Goal: Task Accomplishment & Management: Manage account settings

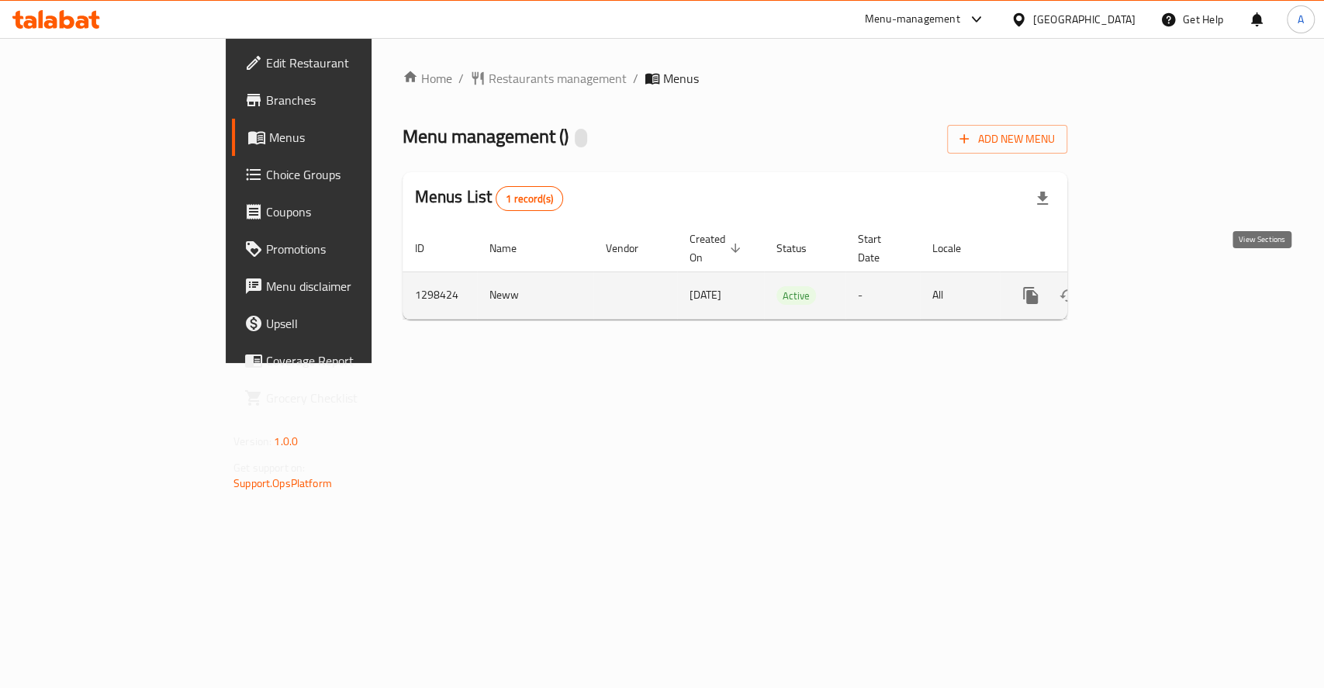
click at [1152, 286] on icon "enhanced table" at bounding box center [1142, 295] width 19 height 19
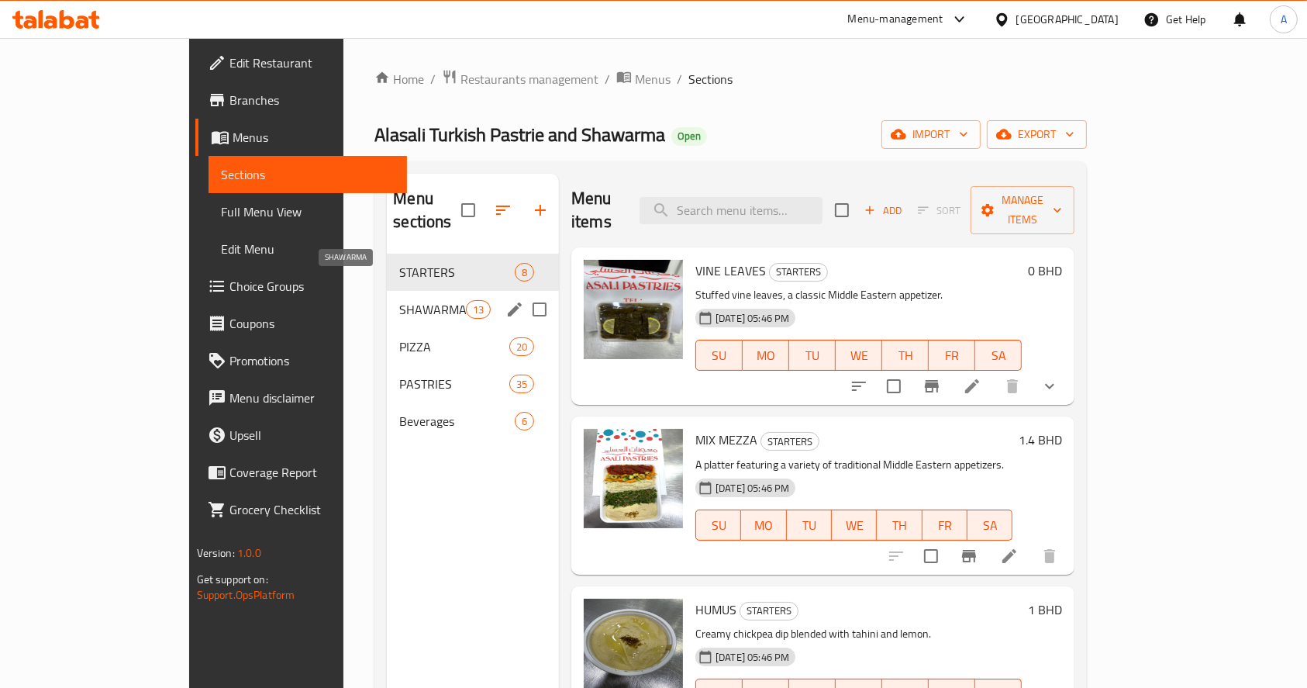
click at [399, 300] on span "SHAWARMA" at bounding box center [432, 309] width 66 height 19
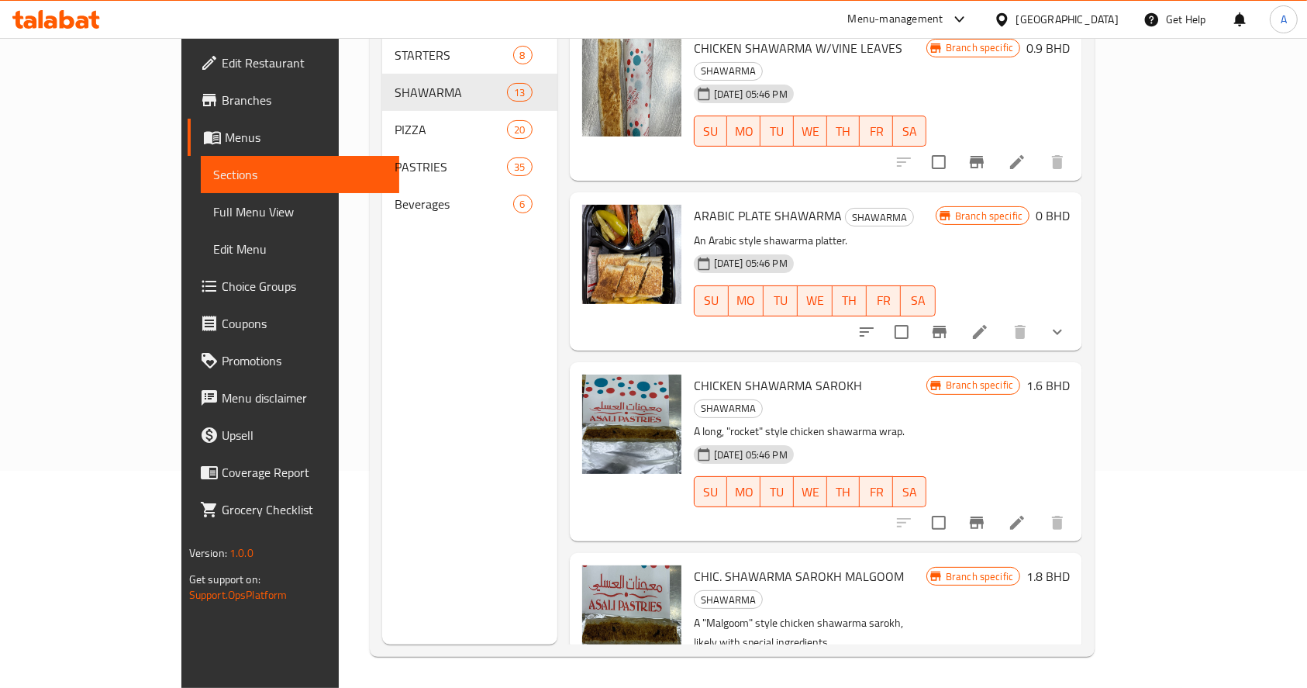
scroll to position [113, 0]
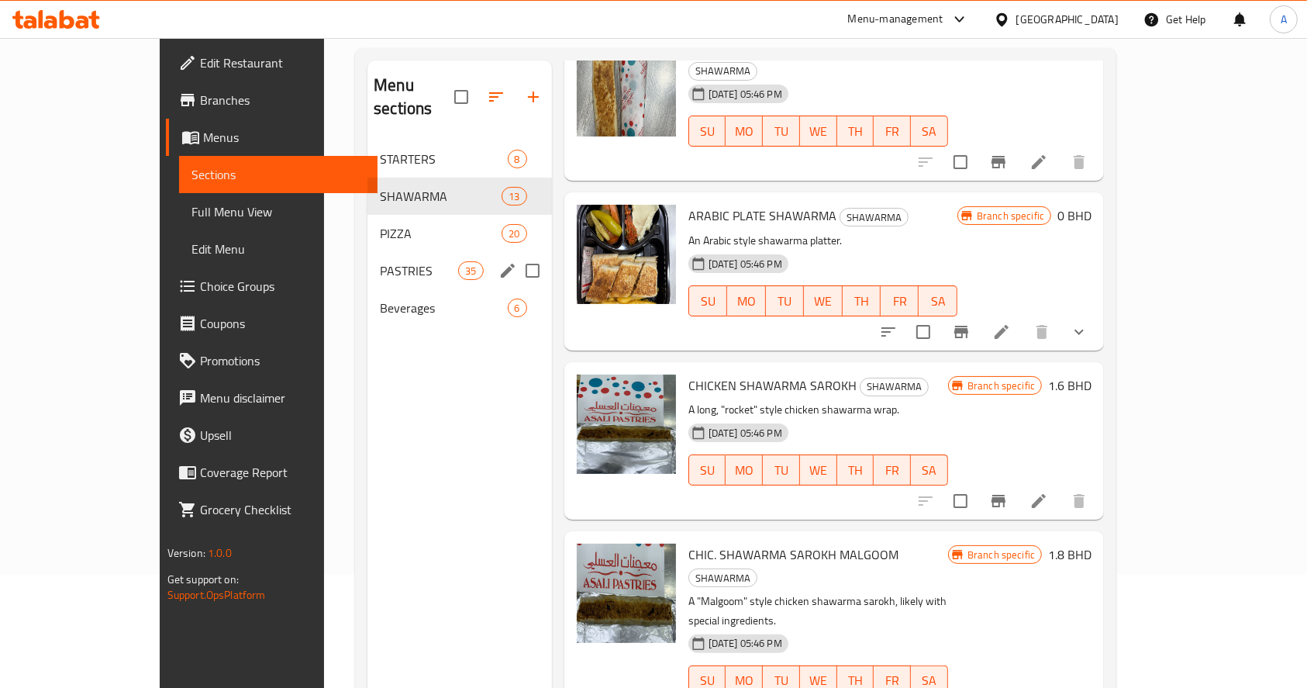
click at [368, 256] on div "PASTRIES 35" at bounding box center [460, 270] width 185 height 37
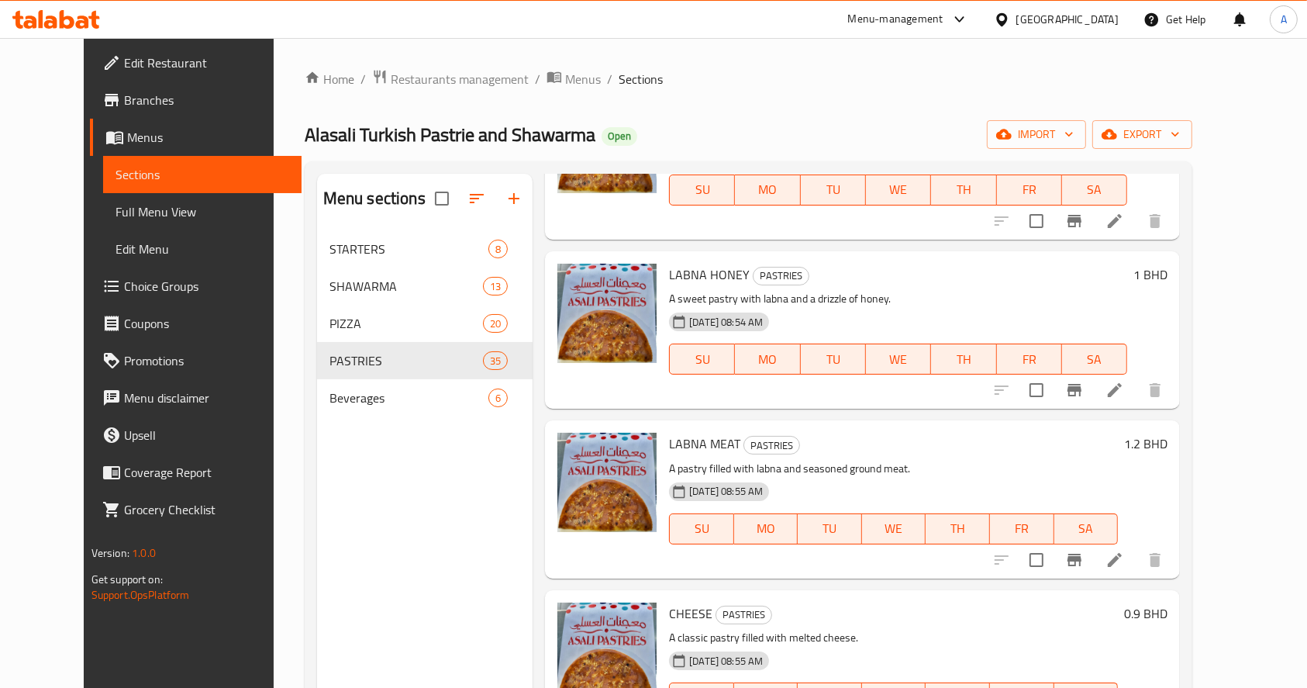
click at [953, 90] on div "Home / Restaurants management / Menus / Sections Alasali Turkish Pastrie and Sh…" at bounding box center [749, 471] width 888 height 805
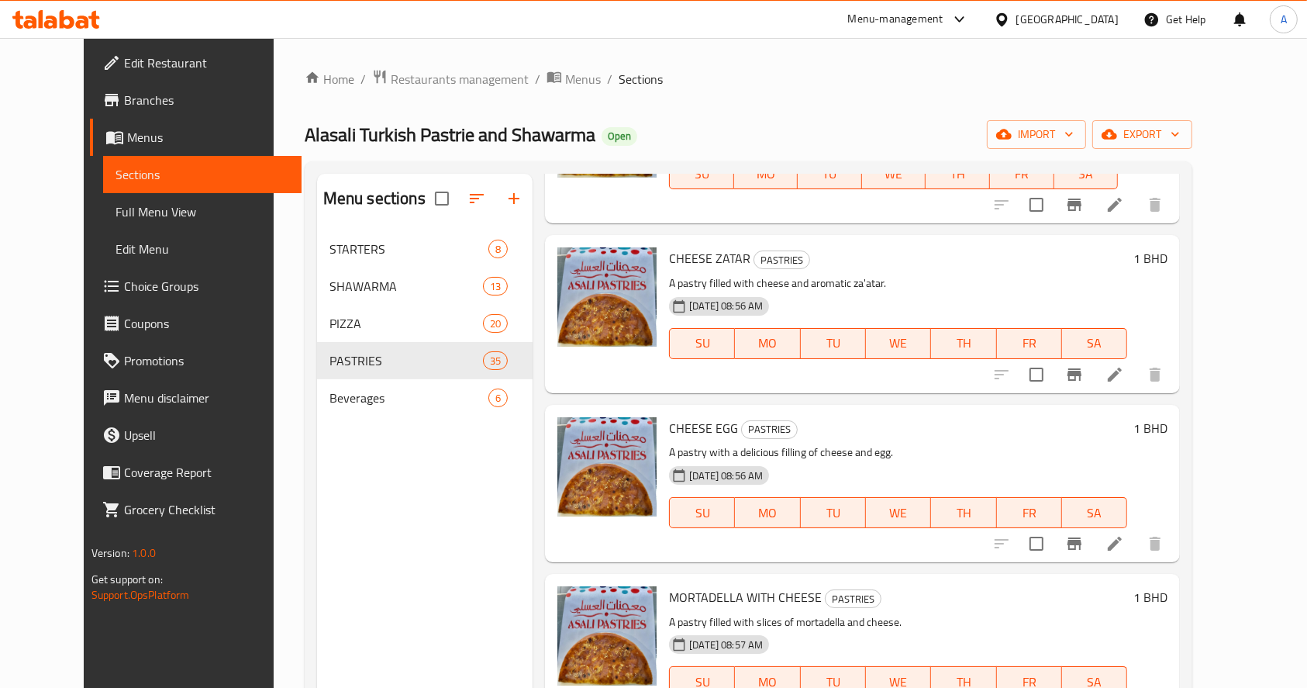
scroll to position [1713, 0]
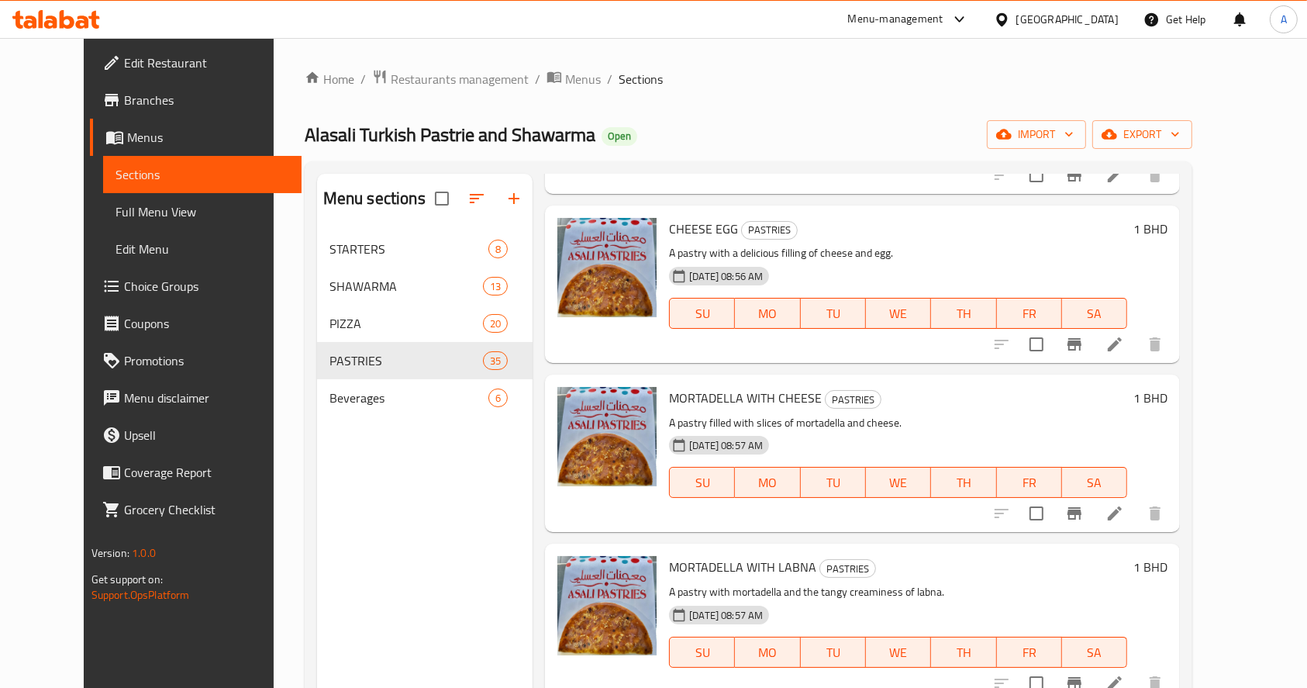
drag, startPoint x: 924, startPoint y: 92, endPoint x: 831, endPoint y: 90, distance: 93.1
click at [924, 92] on div "Home / Restaurants management / Menus / Sections Alasali Turkish Pastrie and Sh…" at bounding box center [749, 471] width 888 height 805
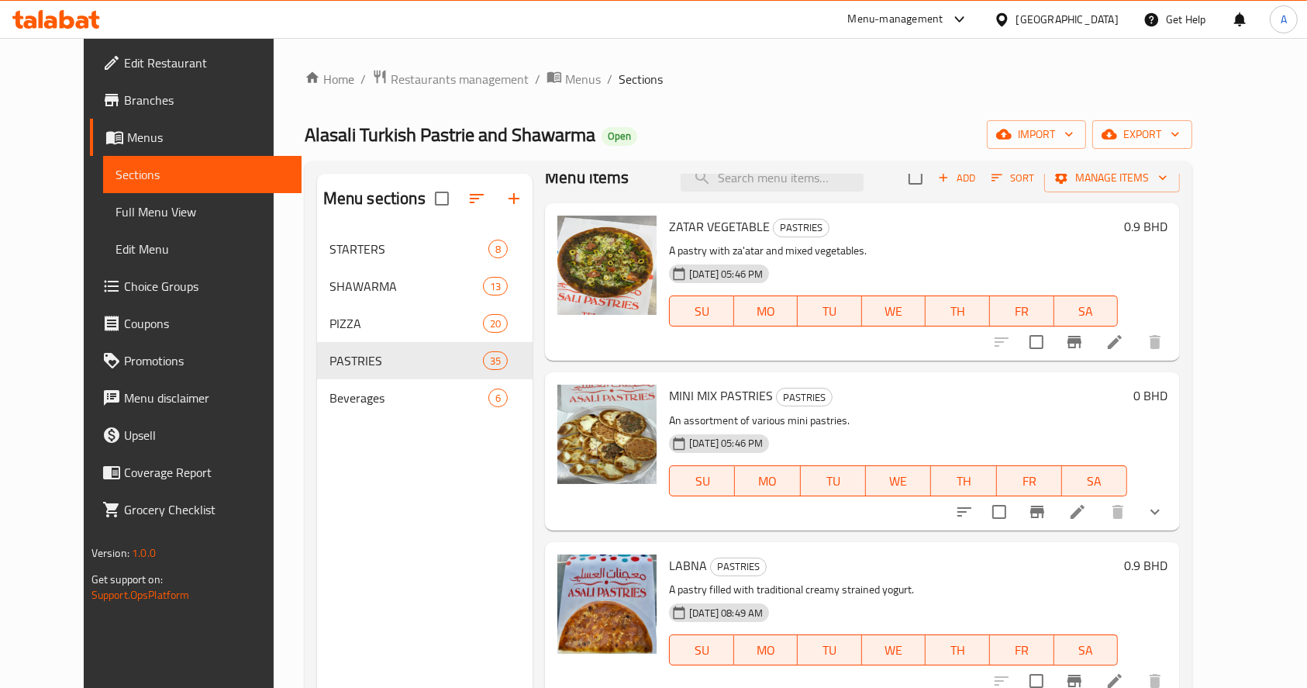
scroll to position [0, 0]
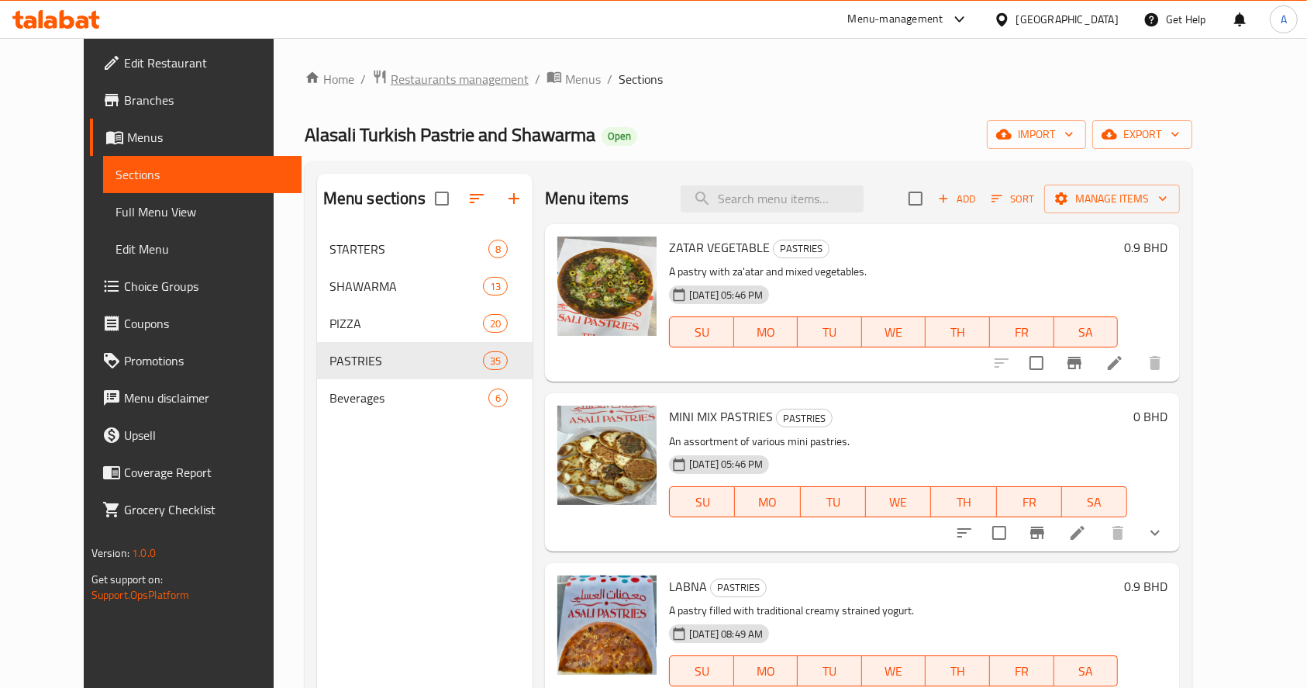
click at [447, 77] on span "Restaurants management" at bounding box center [460, 79] width 138 height 19
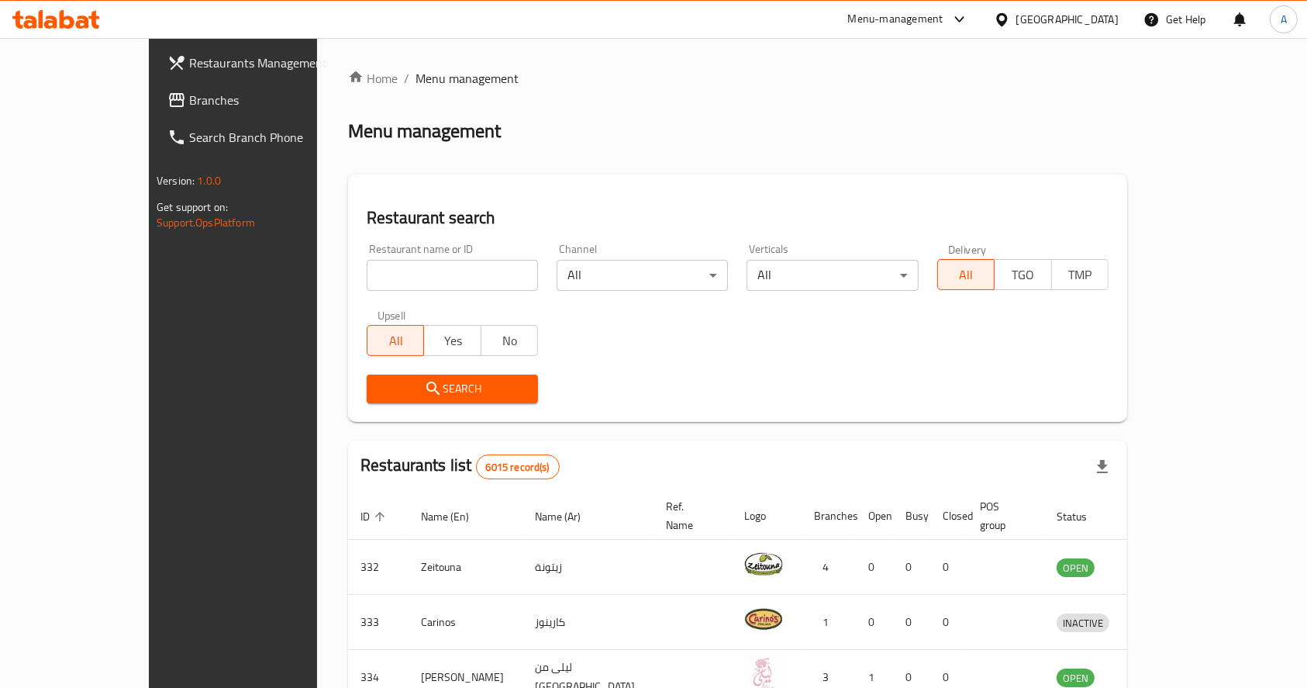
drag, startPoint x: 439, startPoint y: 278, endPoint x: 417, endPoint y: 275, distance: 21.9
click at [438, 278] on input "search" at bounding box center [452, 275] width 171 height 31
type input "shatta"
drag, startPoint x: 453, startPoint y: 395, endPoint x: 442, endPoint y: 394, distance: 10.9
click at [447, 393] on span "Search" at bounding box center [452, 388] width 147 height 19
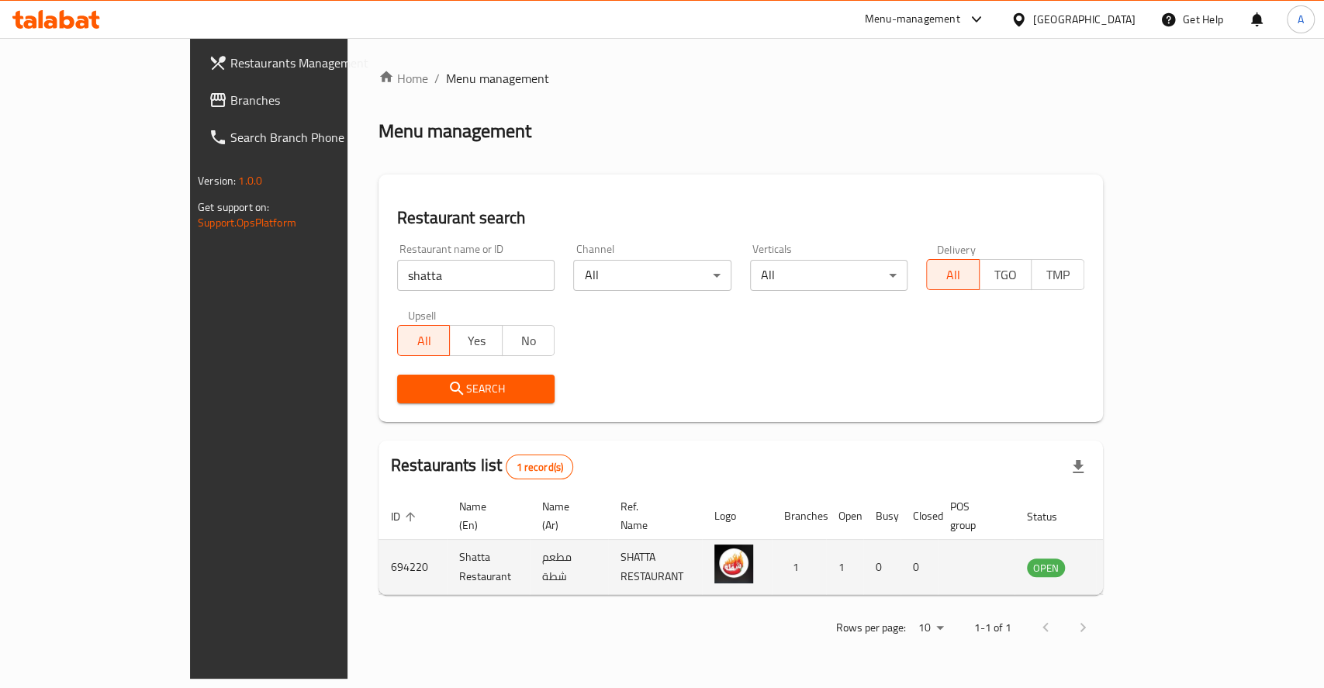
click at [1127, 558] on icon "enhanced table" at bounding box center [1117, 567] width 19 height 19
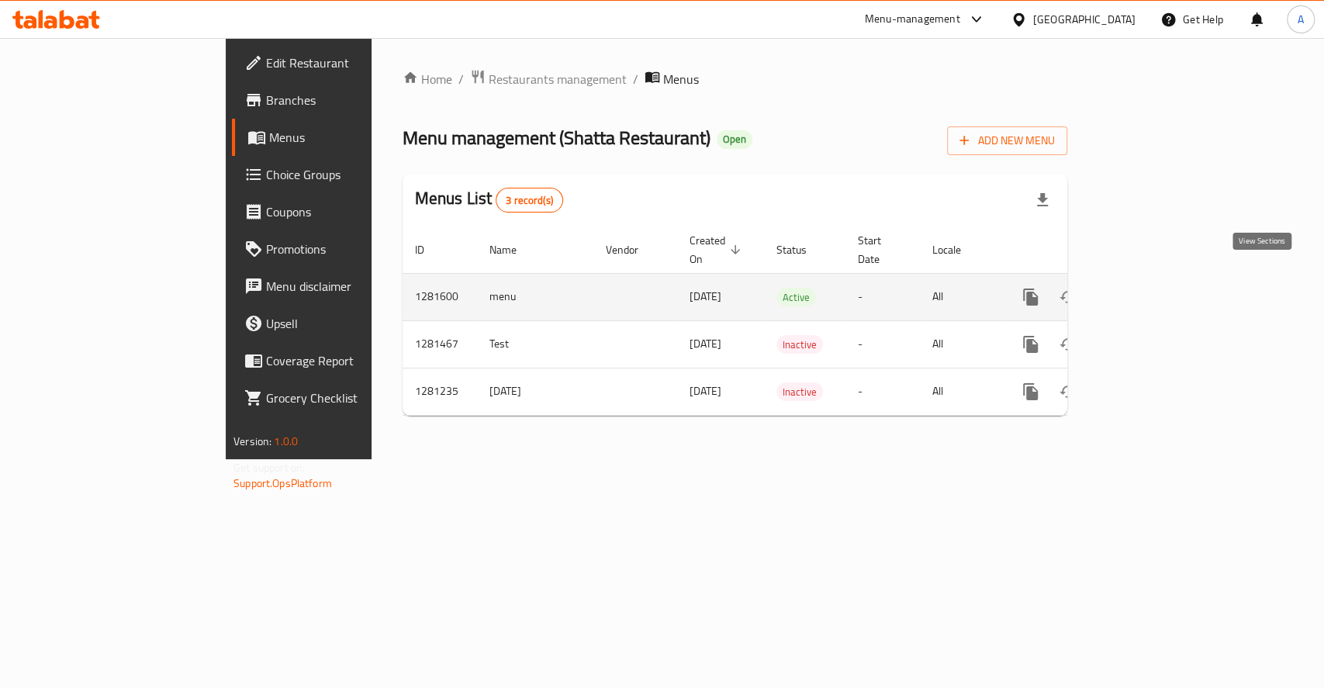
click at [1149, 290] on icon "enhanced table" at bounding box center [1142, 297] width 14 height 14
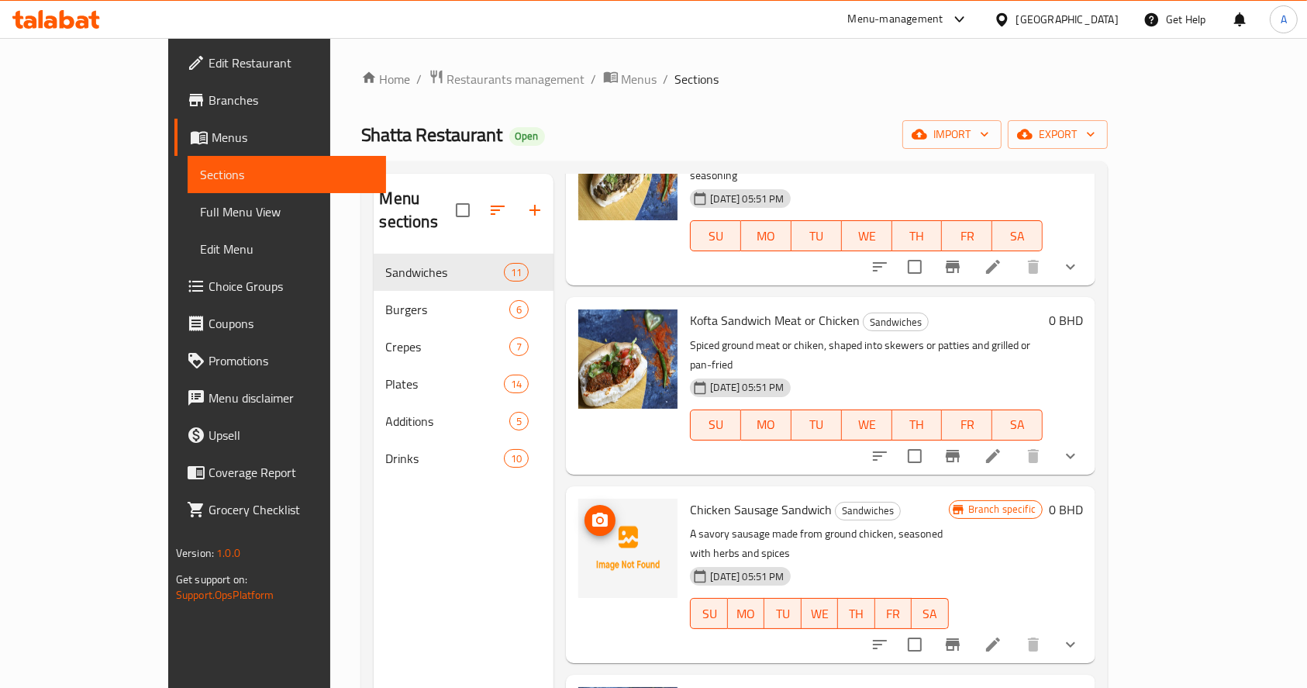
scroll to position [1214, 0]
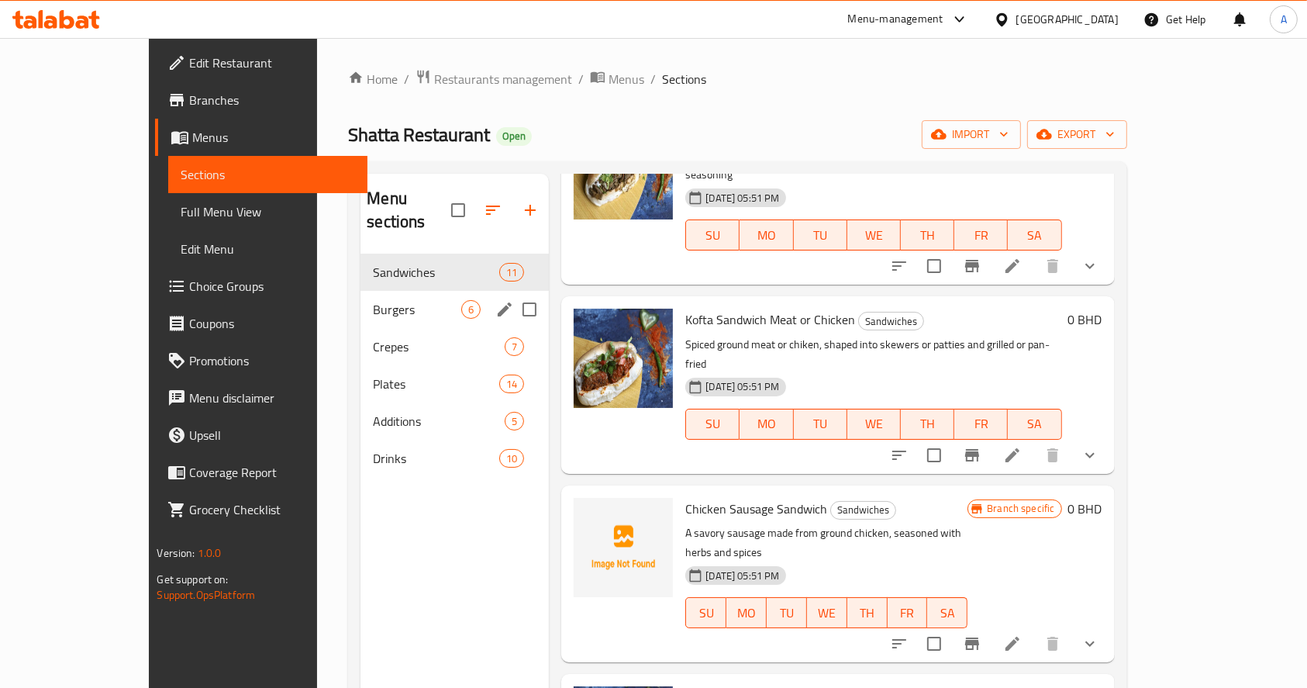
click at [361, 291] on div "Burgers 6" at bounding box center [455, 309] width 188 height 37
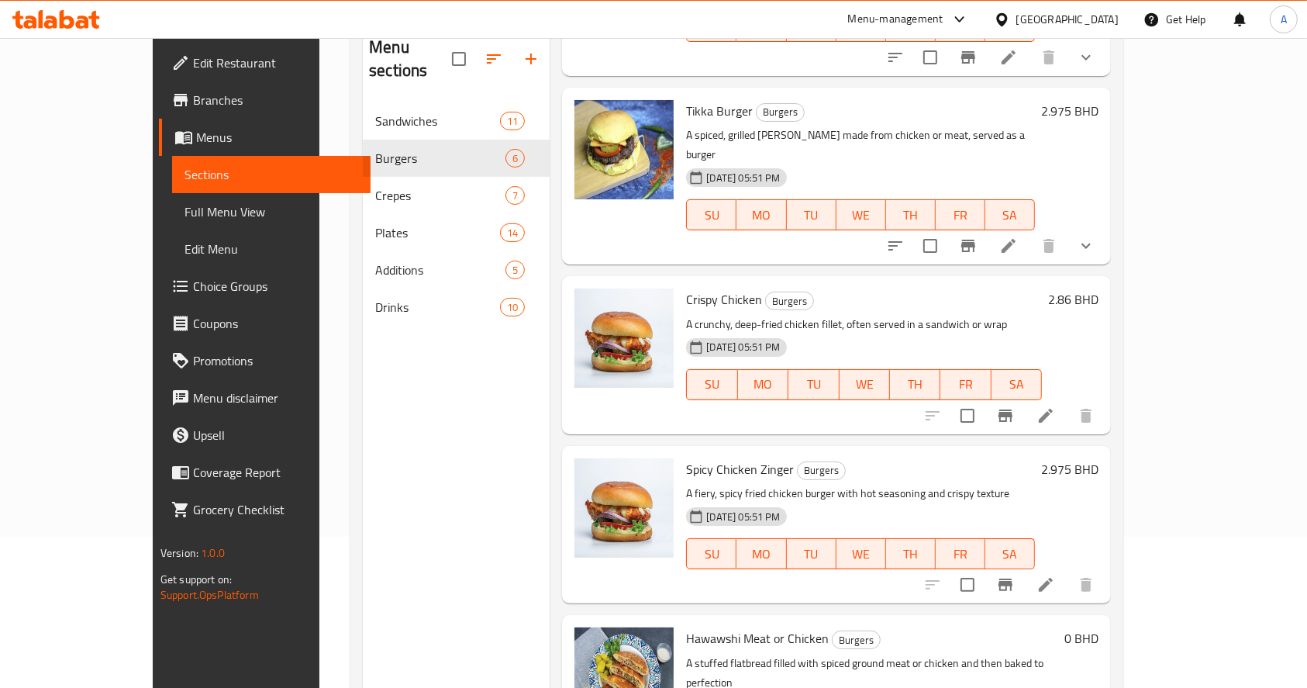
scroll to position [217, 0]
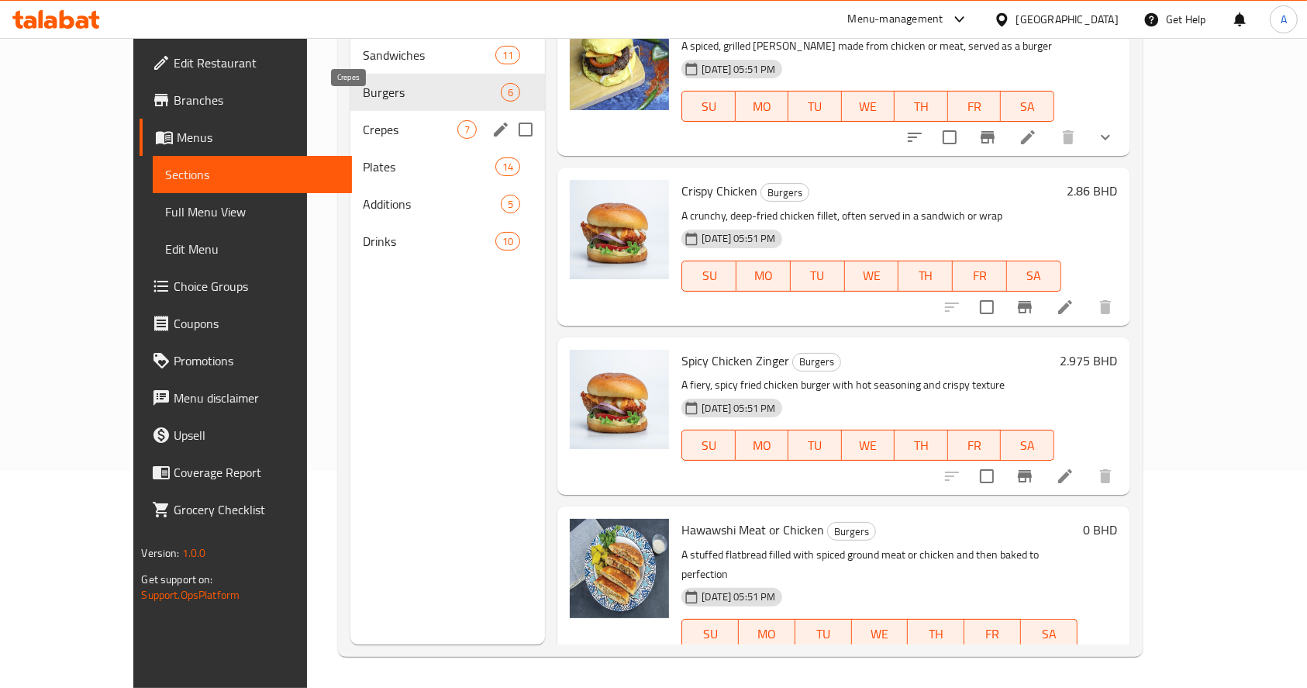
drag, startPoint x: 344, startPoint y: 113, endPoint x: 352, endPoint y: 132, distance: 20.5
click at [363, 120] on span "Crepes" at bounding box center [410, 129] width 95 height 19
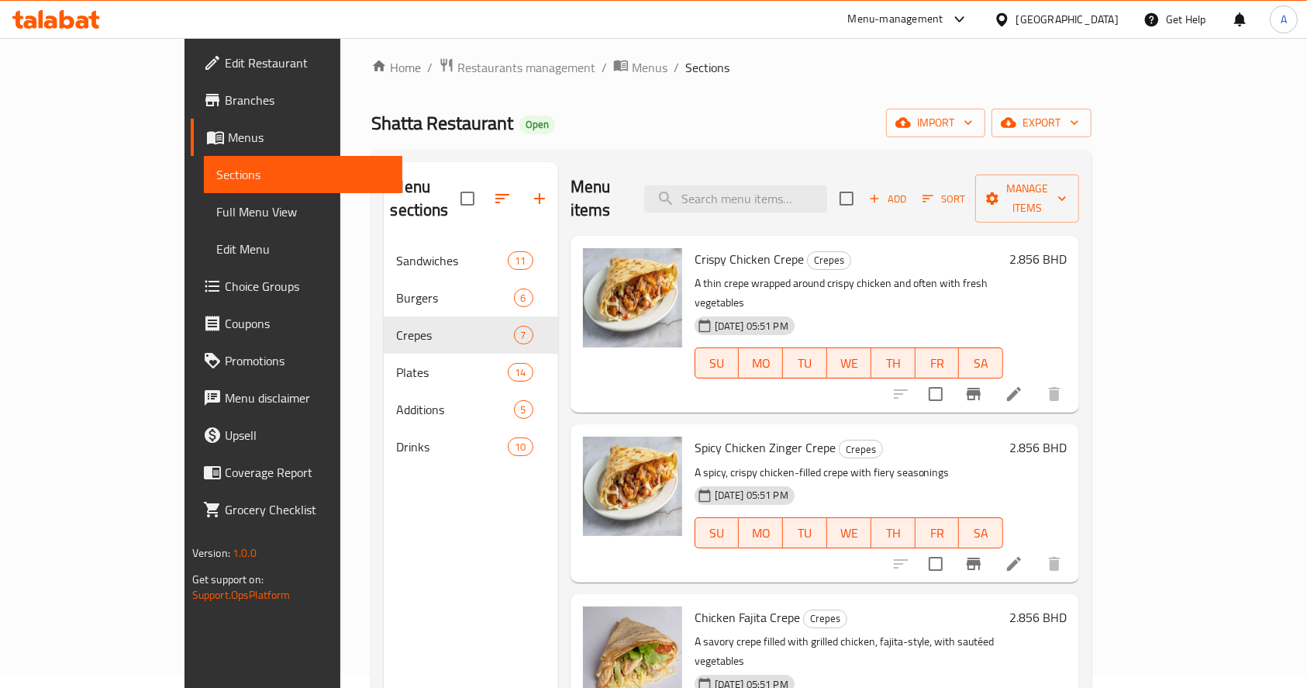
scroll to position [10, 0]
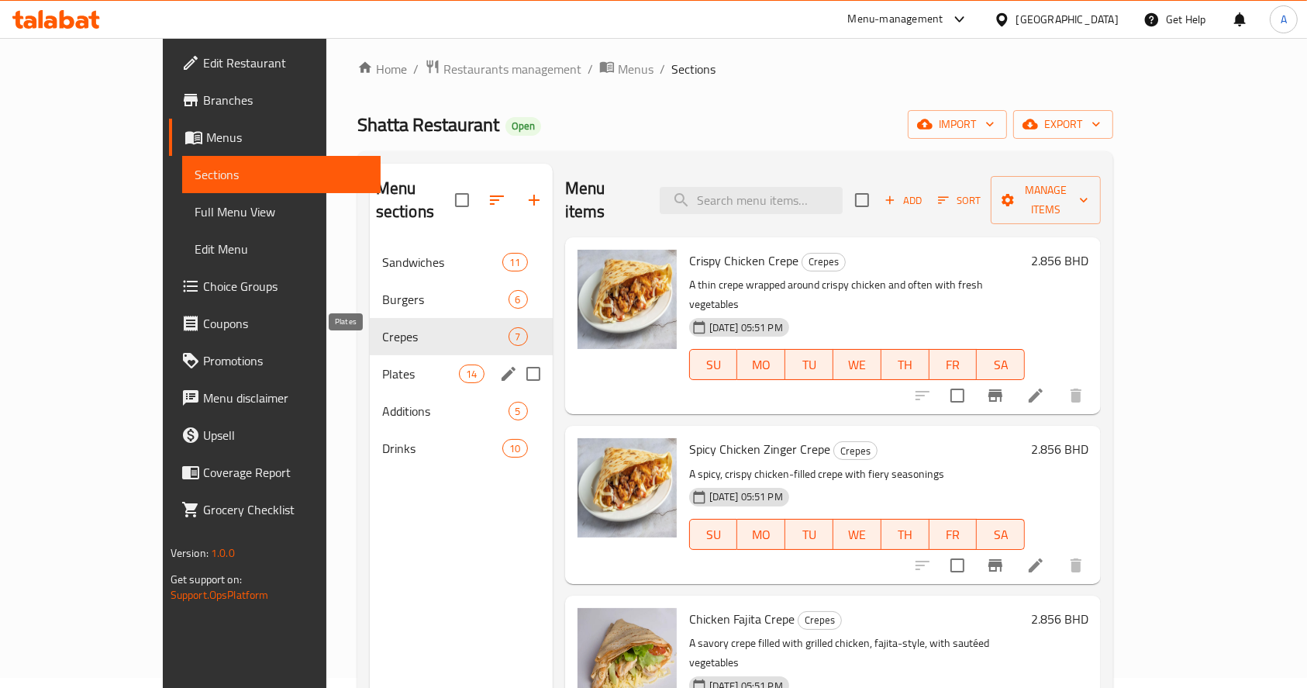
click at [382, 364] on span "Plates" at bounding box center [421, 373] width 78 height 19
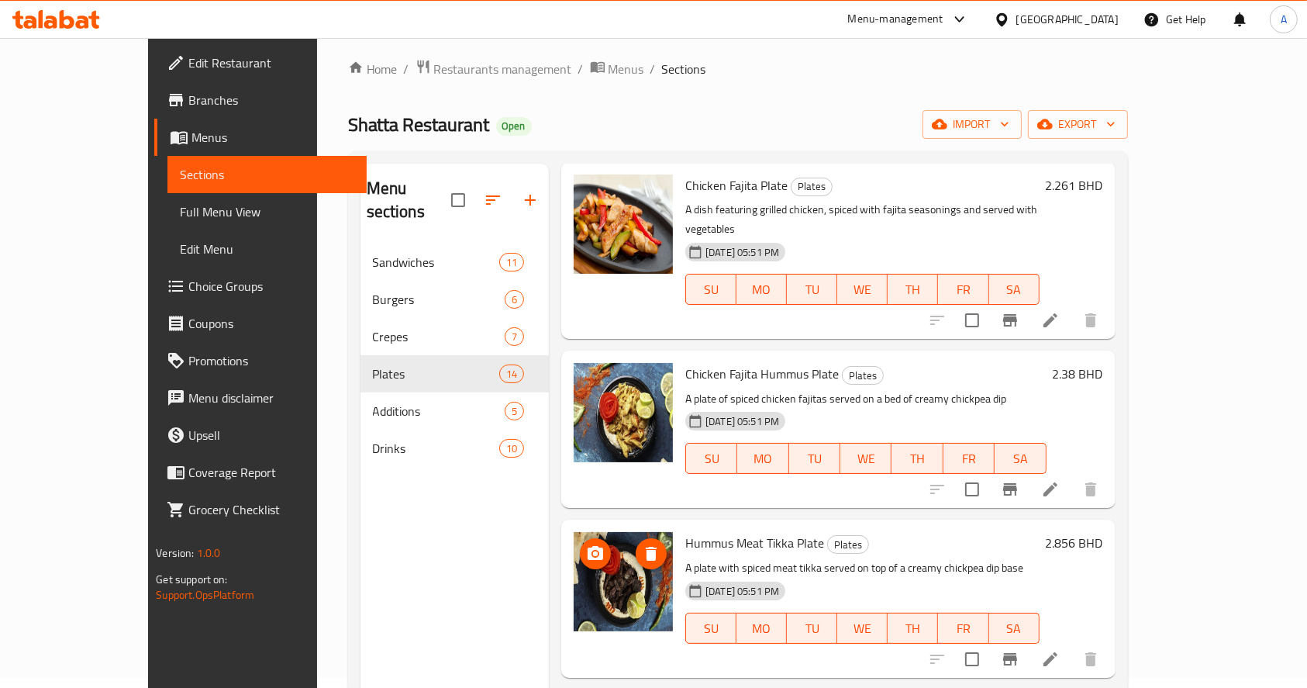
scroll to position [1722, 0]
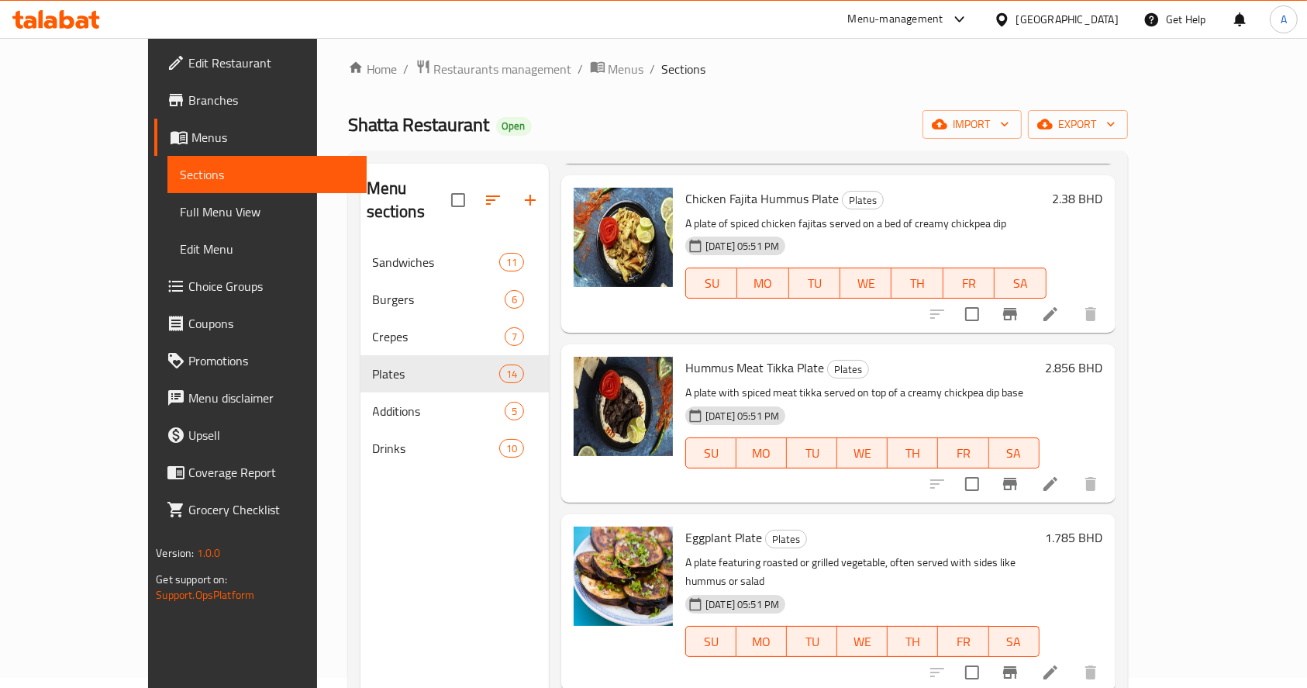
click at [165, 543] on footer "Version: 1.0.0 Get support on: Support.OpsPlatform" at bounding box center [257, 573] width 219 height 79
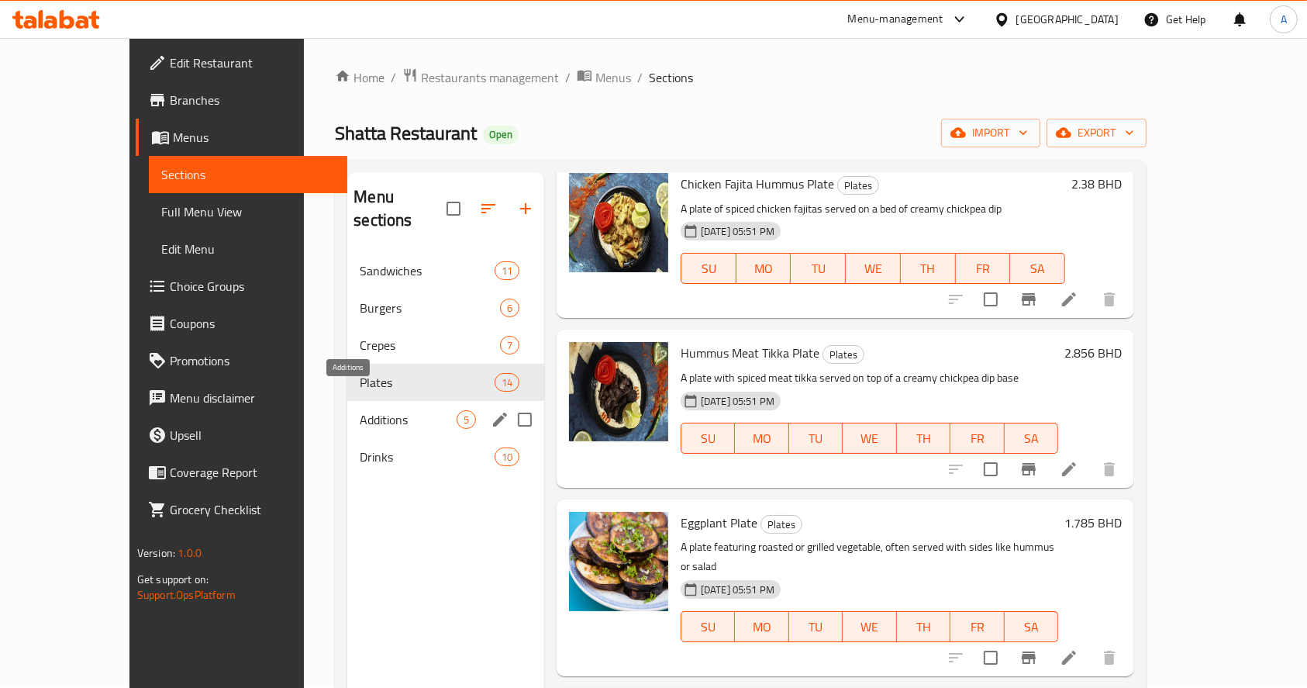
scroll to position [0, 0]
